Goal: Transaction & Acquisition: Obtain resource

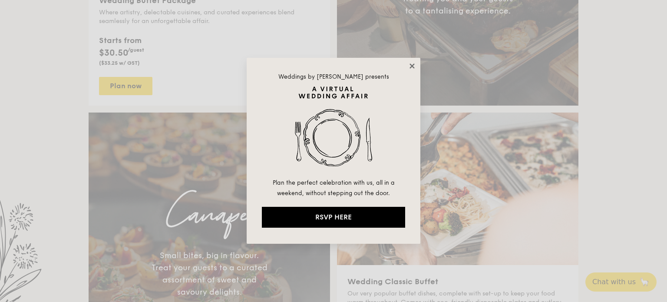
click at [415, 64] on icon at bounding box center [412, 66] width 8 height 8
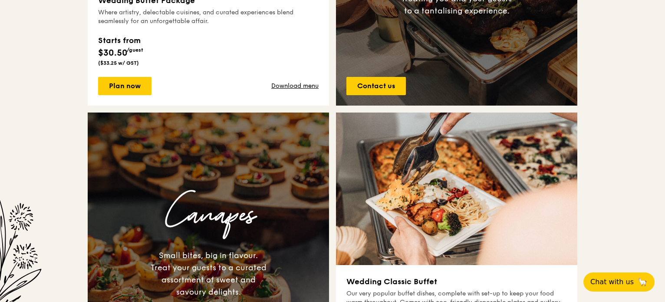
click at [172, 60] on div "Starts from $30.50 /guest ($33.25 w/ GST)" at bounding box center [208, 49] width 221 height 36
click at [304, 91] on div "Plan now Download menu" at bounding box center [208, 86] width 221 height 18
click at [299, 85] on link "Download menu" at bounding box center [294, 86] width 47 height 9
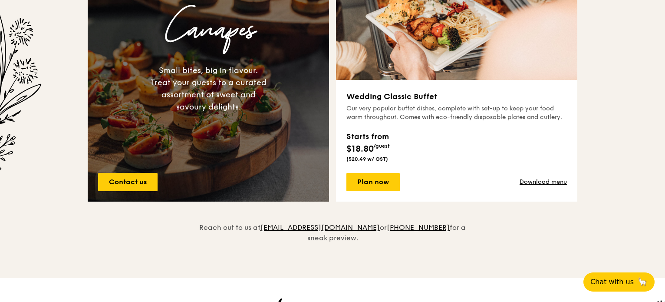
scroll to position [688, 0]
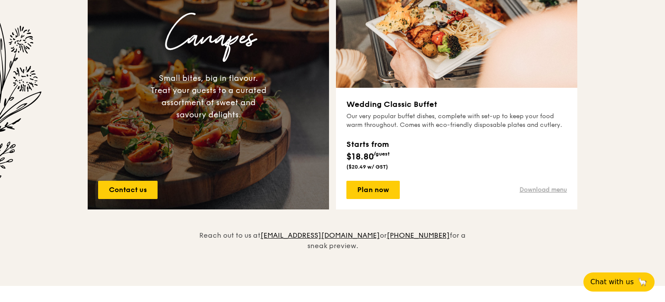
click at [563, 189] on link "Download menu" at bounding box center [543, 189] width 47 height 9
